Goal: Find specific page/section: Locate a particular part of the current website

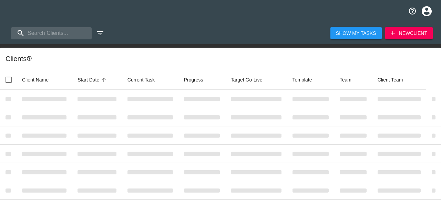
select select "10"
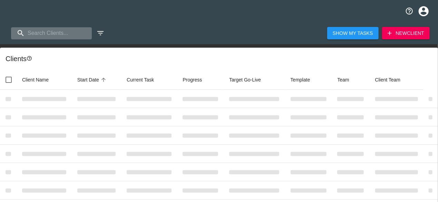
click at [67, 34] on input "search" at bounding box center [51, 33] width 81 height 12
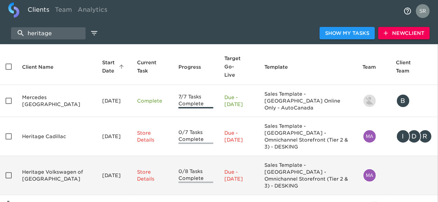
scroll to position [26, 0]
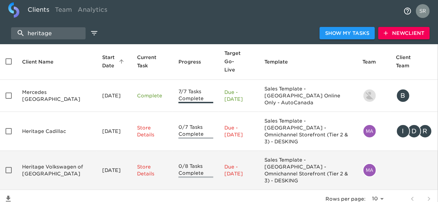
type input "heritage"
click at [56, 151] on td "Heritage Volkswagen of [GEOGRAPHIC_DATA]" at bounding box center [57, 170] width 80 height 39
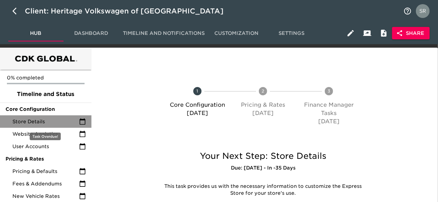
click at [41, 120] on span "Store Details" at bounding box center [45, 121] width 67 height 7
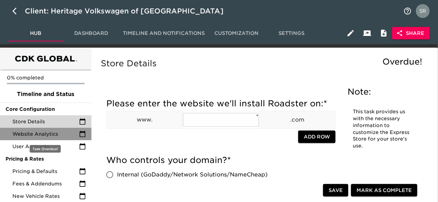
click at [48, 132] on span "Website Analytics" at bounding box center [45, 133] width 67 height 7
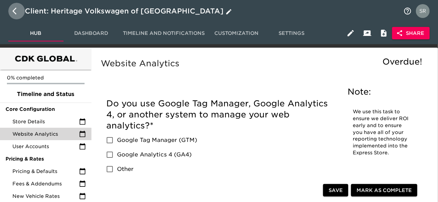
click at [19, 11] on icon "button" at bounding box center [16, 11] width 8 height 8
select select "10"
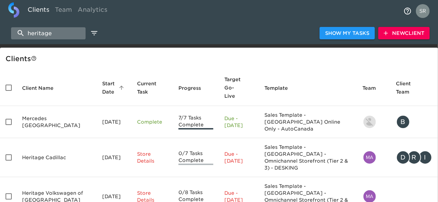
drag, startPoint x: 56, startPoint y: 36, endPoint x: 16, endPoint y: 29, distance: 40.5
click at [16, 29] on input "heritage" at bounding box center [48, 33] width 74 height 12
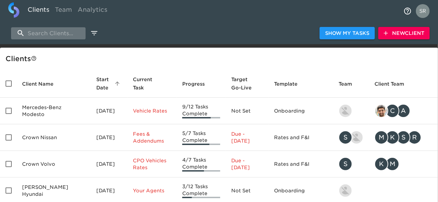
click at [49, 33] on input "search" at bounding box center [48, 33] width 74 height 12
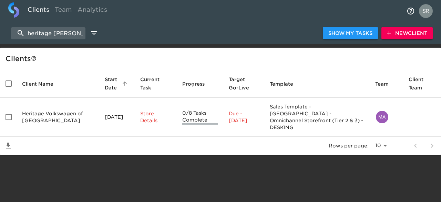
type input "heritage [PERSON_NAME]"
